Goal: Transaction & Acquisition: Subscribe to service/newsletter

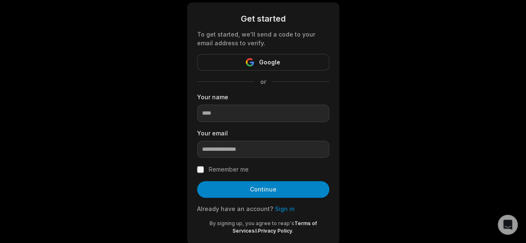
scroll to position [63, 0]
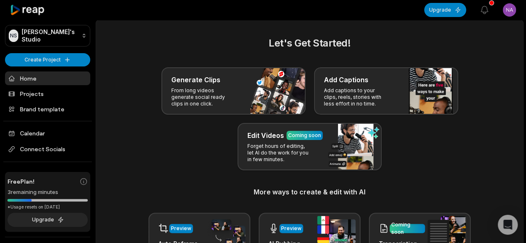
click at [507, 10] on html "NS [PERSON_NAME]'s Studio Create Project Home Projects Brand template Calendar …" at bounding box center [263, 121] width 526 height 243
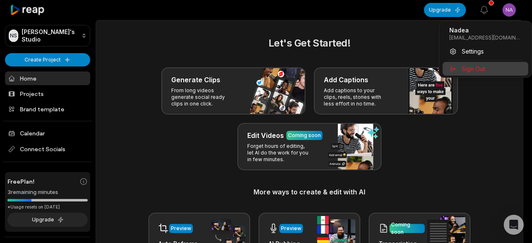
click at [476, 71] on span "Sign Out" at bounding box center [473, 68] width 23 height 9
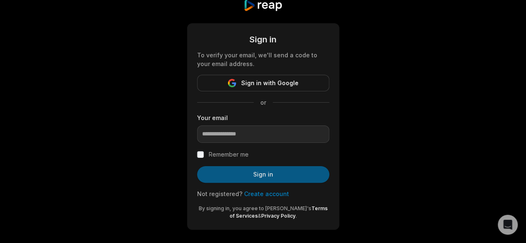
scroll to position [27, 0]
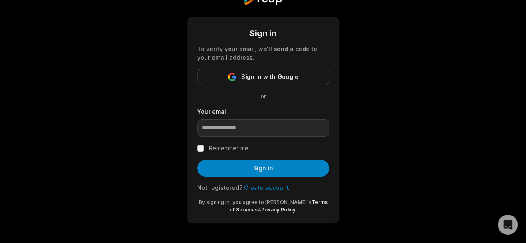
click at [274, 187] on link "Create account" at bounding box center [266, 187] width 45 height 7
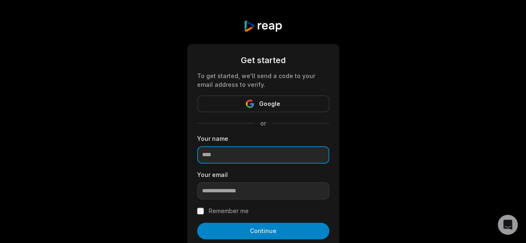
click at [264, 155] on input at bounding box center [263, 154] width 132 height 17
type input "*****"
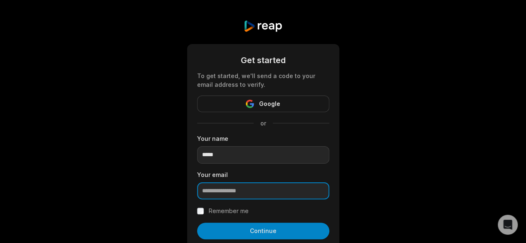
click at [246, 194] on input "email" at bounding box center [263, 190] width 132 height 17
type input "**********"
drag, startPoint x: 263, startPoint y: 232, endPoint x: 268, endPoint y: 229, distance: 6.1
click at [263, 232] on button "Continue" at bounding box center [263, 231] width 132 height 17
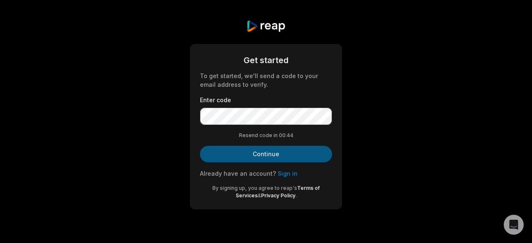
click at [297, 149] on button "Continue" at bounding box center [266, 154] width 132 height 17
